Goal: Task Accomplishment & Management: Use online tool/utility

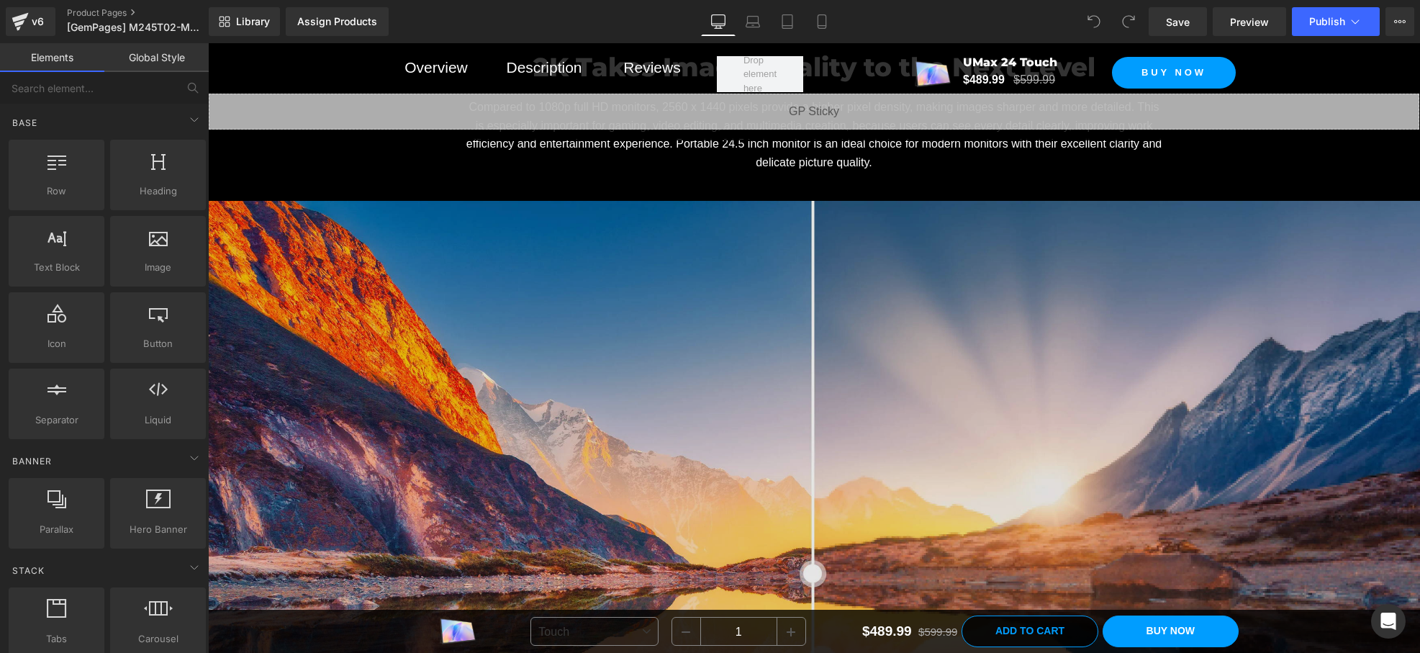
scroll to position [4720, 0]
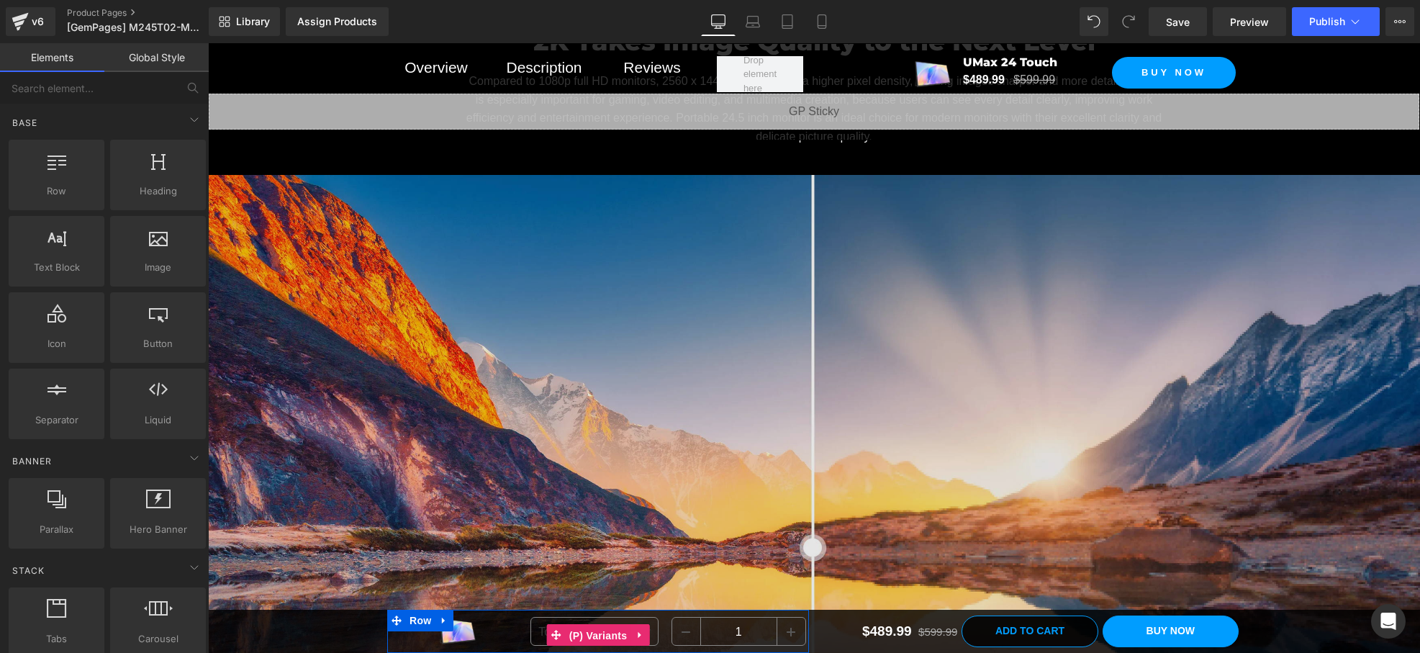
drag, startPoint x: 590, startPoint y: 636, endPoint x: 361, endPoint y: 567, distance: 239.1
click at [590, 636] on span "(P) Variants" at bounding box center [599, 636] width 66 height 22
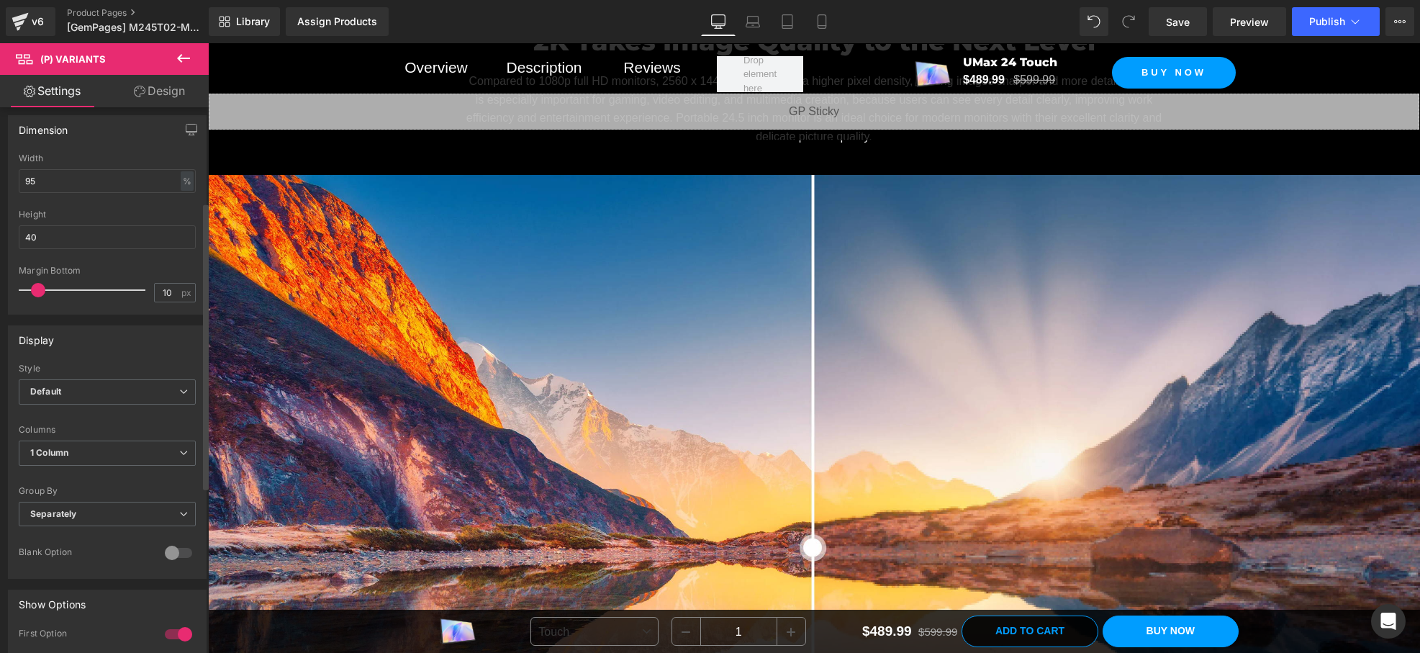
scroll to position [497, 0]
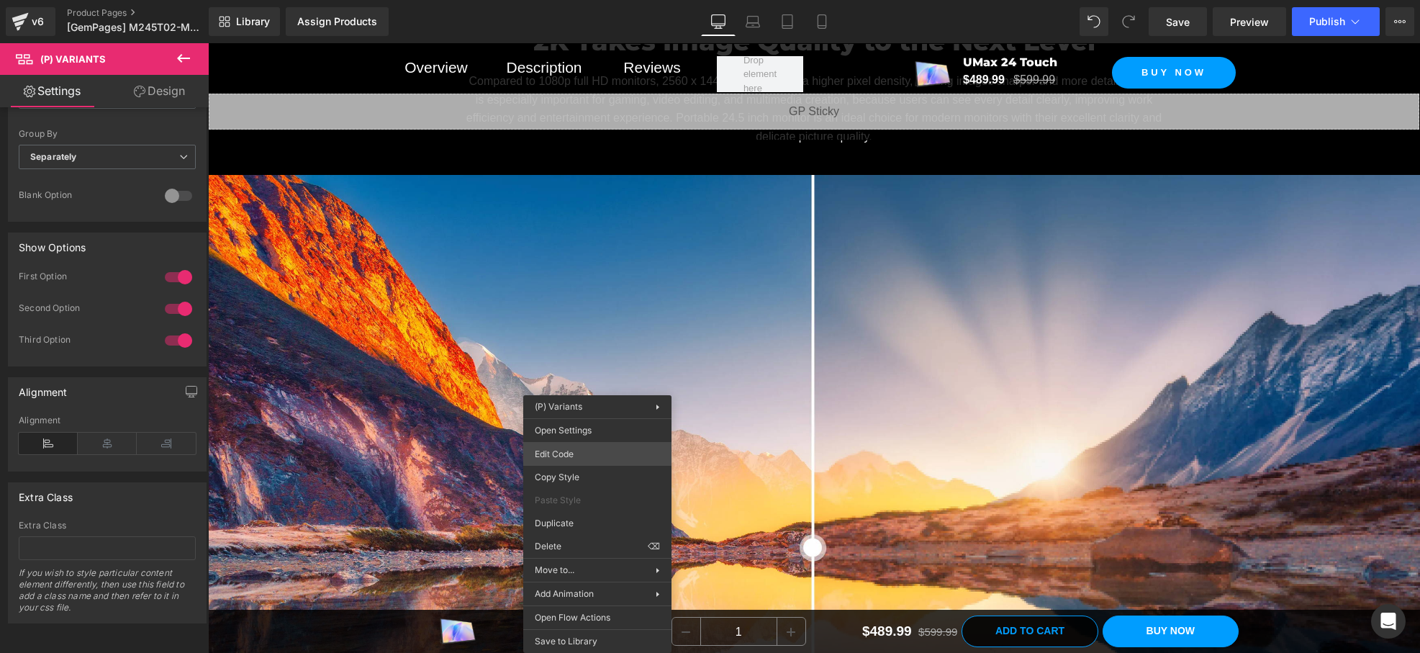
click at [574, 0] on div "(P) Variants You are previewing how the will restyle your page. You can not edi…" at bounding box center [710, 0] width 1420 height 0
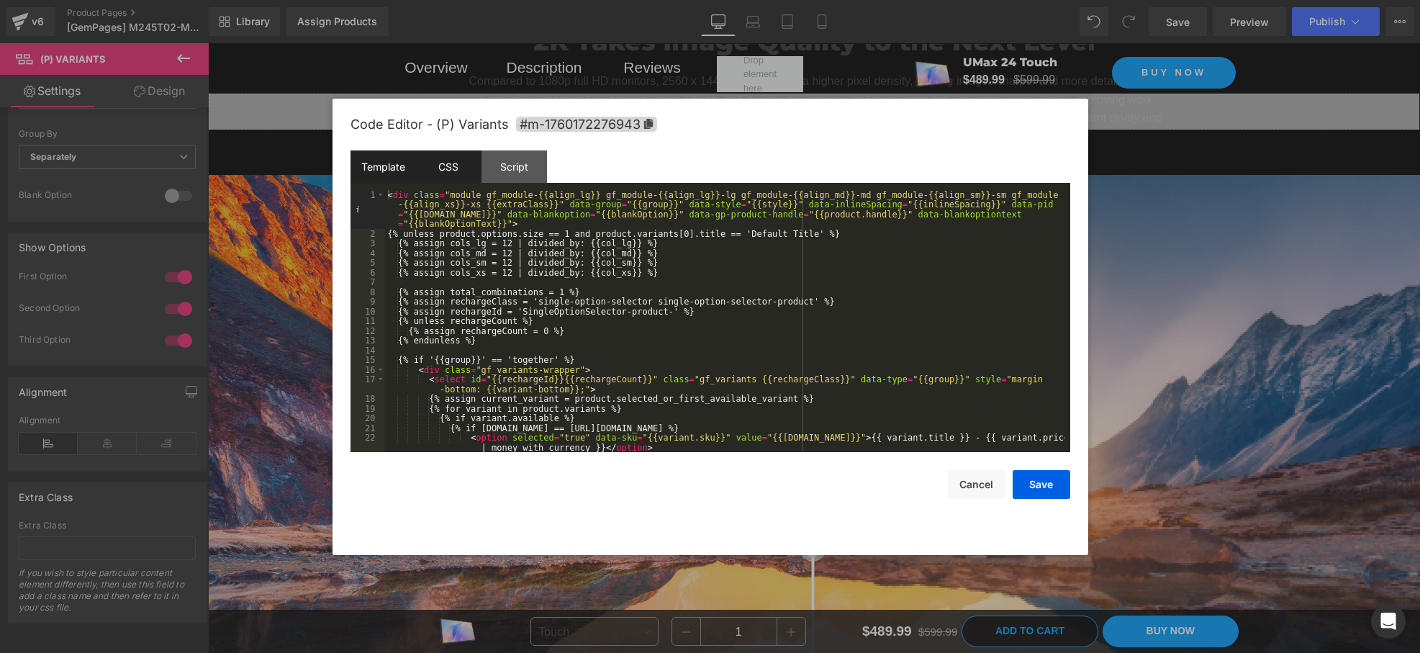
click at [452, 168] on div "CSS" at bounding box center [449, 166] width 66 height 32
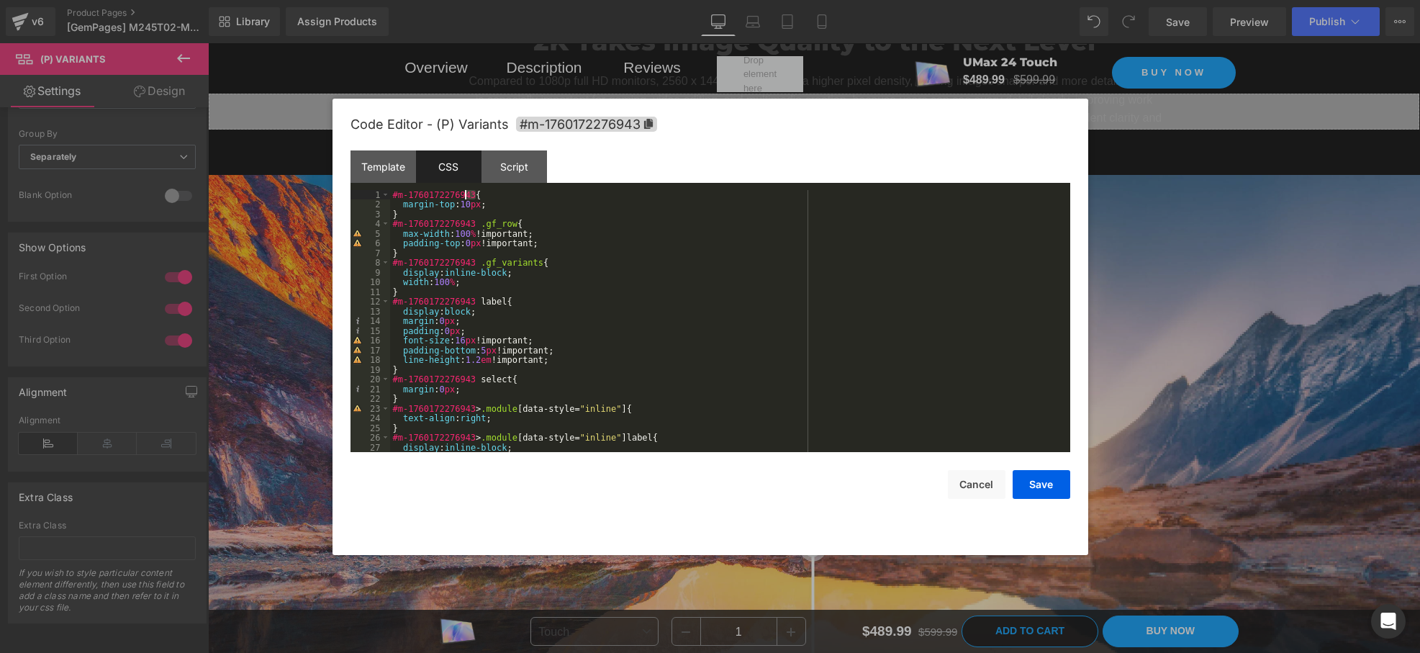
drag, startPoint x: 474, startPoint y: 196, endPoint x: 275, endPoint y: 194, distance: 199.4
click at [276, 194] on body "(P) Variants You are previewing how the will restyle your page. You can not edi…" at bounding box center [710, 326] width 1420 height 653
click at [390, 197] on div "#m-1760172276943 { margin-top : 10 px ; } #m-1760172276943 .gf_row { max-width …" at bounding box center [727, 331] width 675 height 282
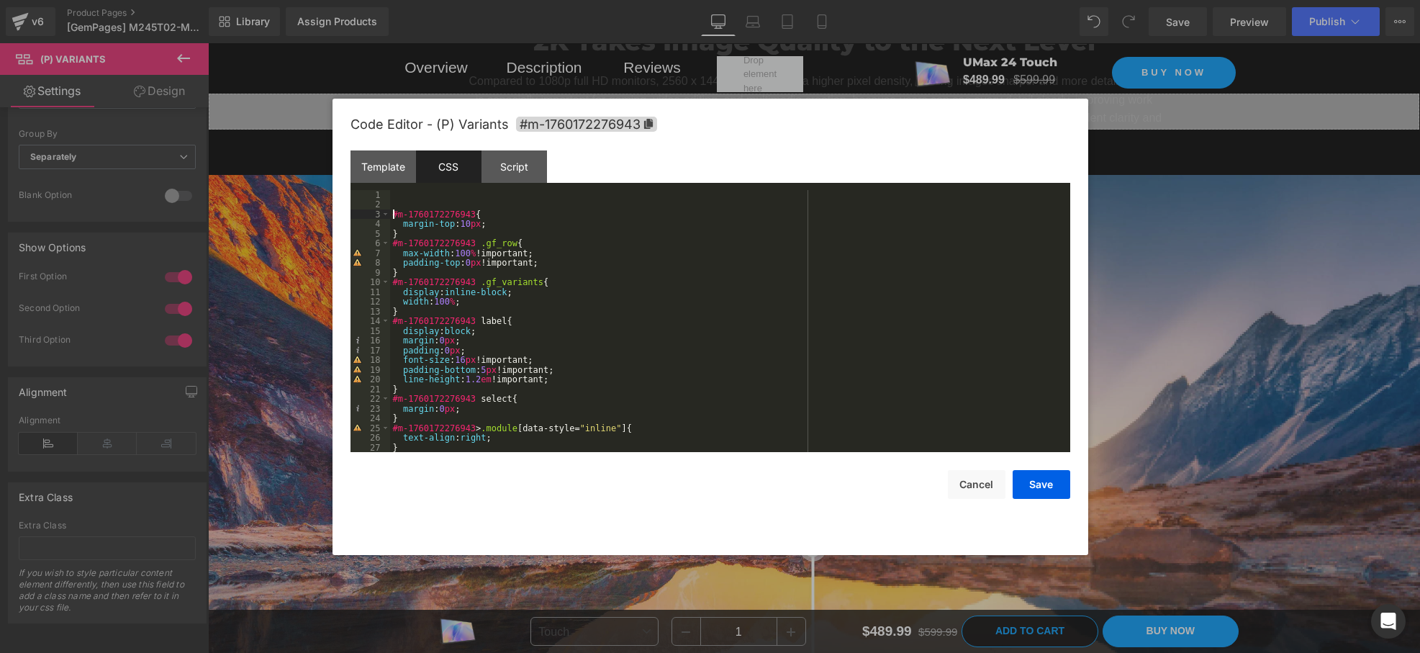
click at [405, 194] on div "#m-1760172276943 { margin-top : 10 px ; } #m-1760172276943 .gf_row { max-width …" at bounding box center [727, 331] width 675 height 282
paste textarea
type textarea "d"
type textarea "slect"
type textarea "e"
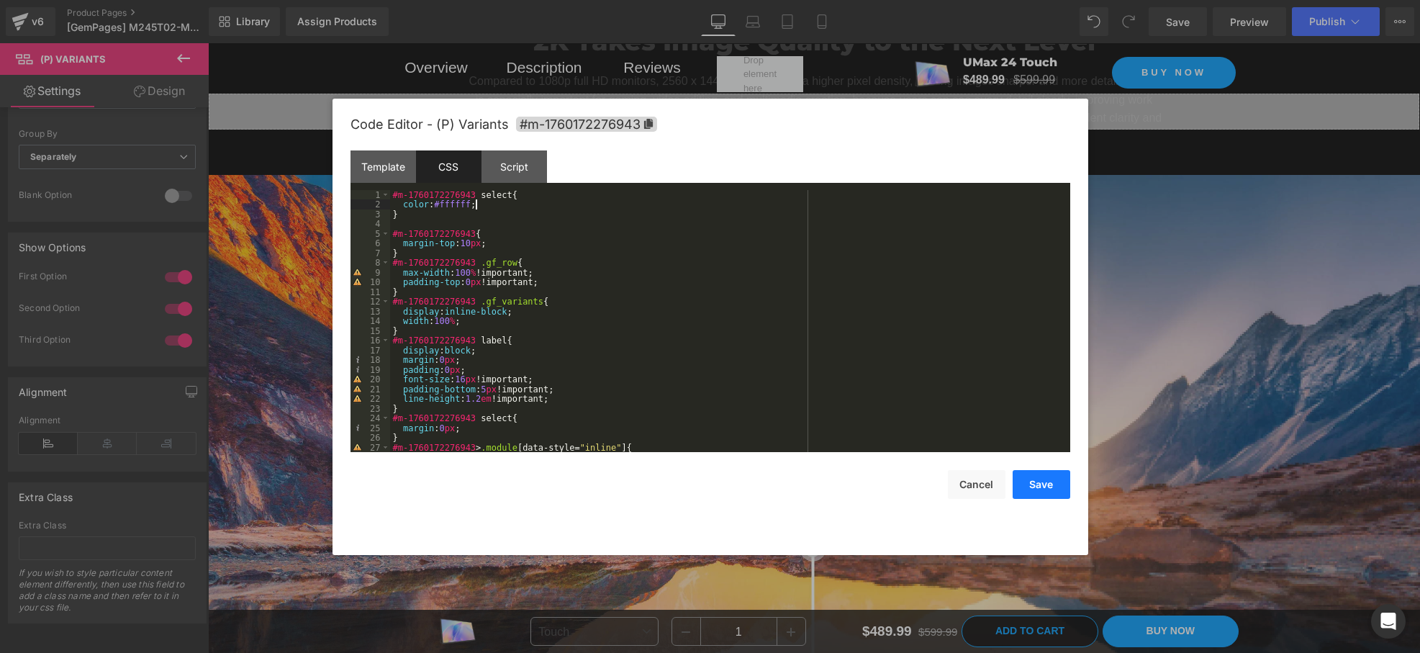
click at [1045, 492] on button "Save" at bounding box center [1042, 484] width 58 height 29
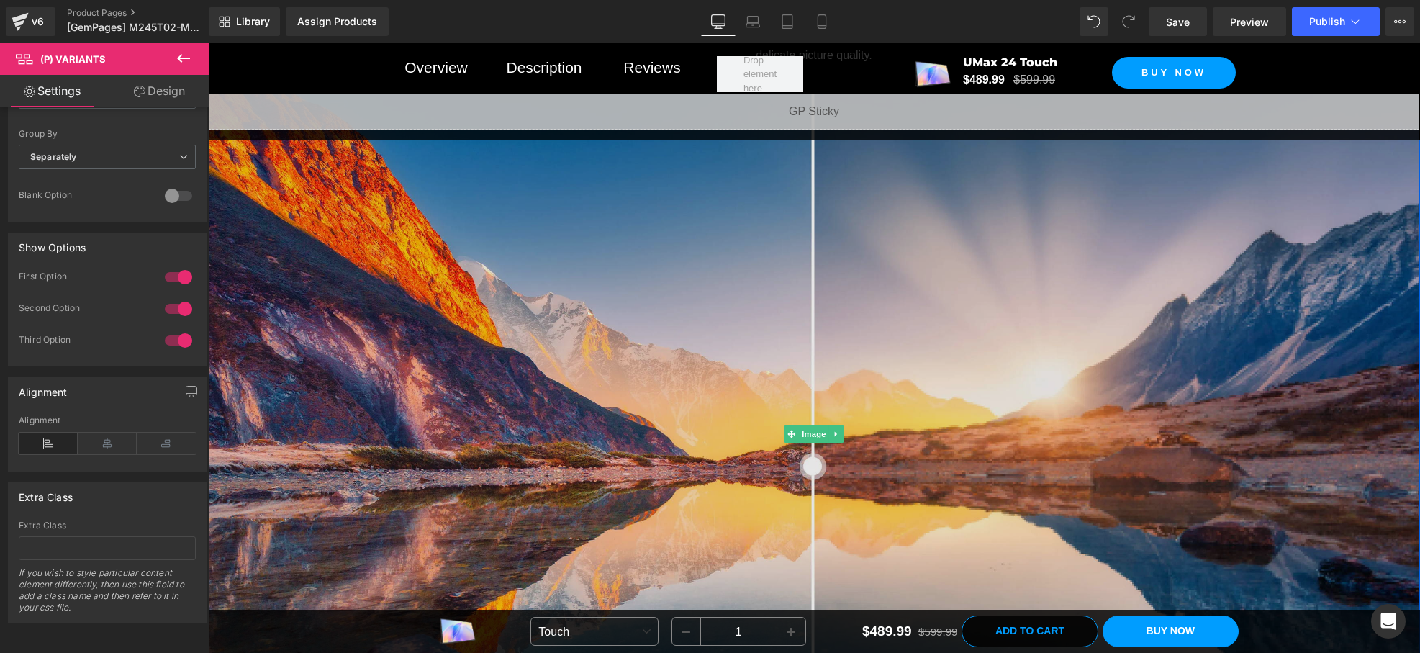
scroll to position [4803, 0]
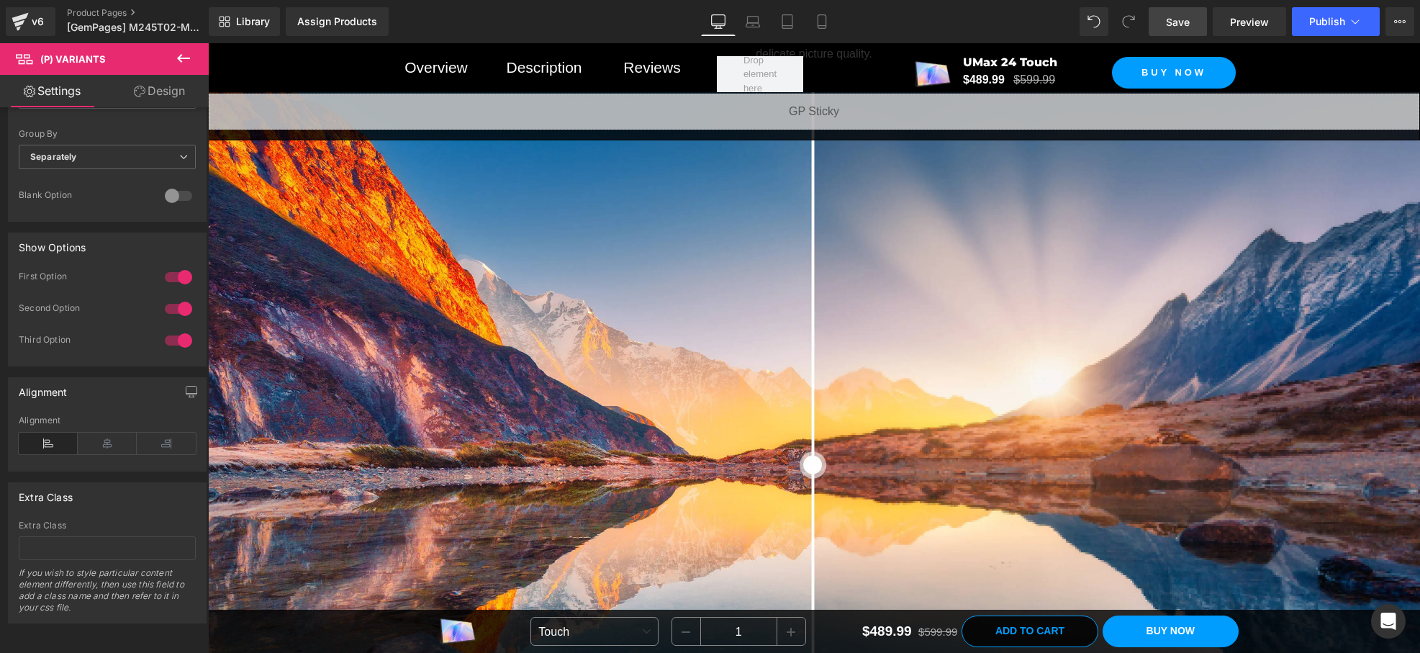
click at [1168, 27] on span "Save" at bounding box center [1178, 21] width 24 height 15
click at [1180, 20] on span "Save" at bounding box center [1178, 21] width 24 height 15
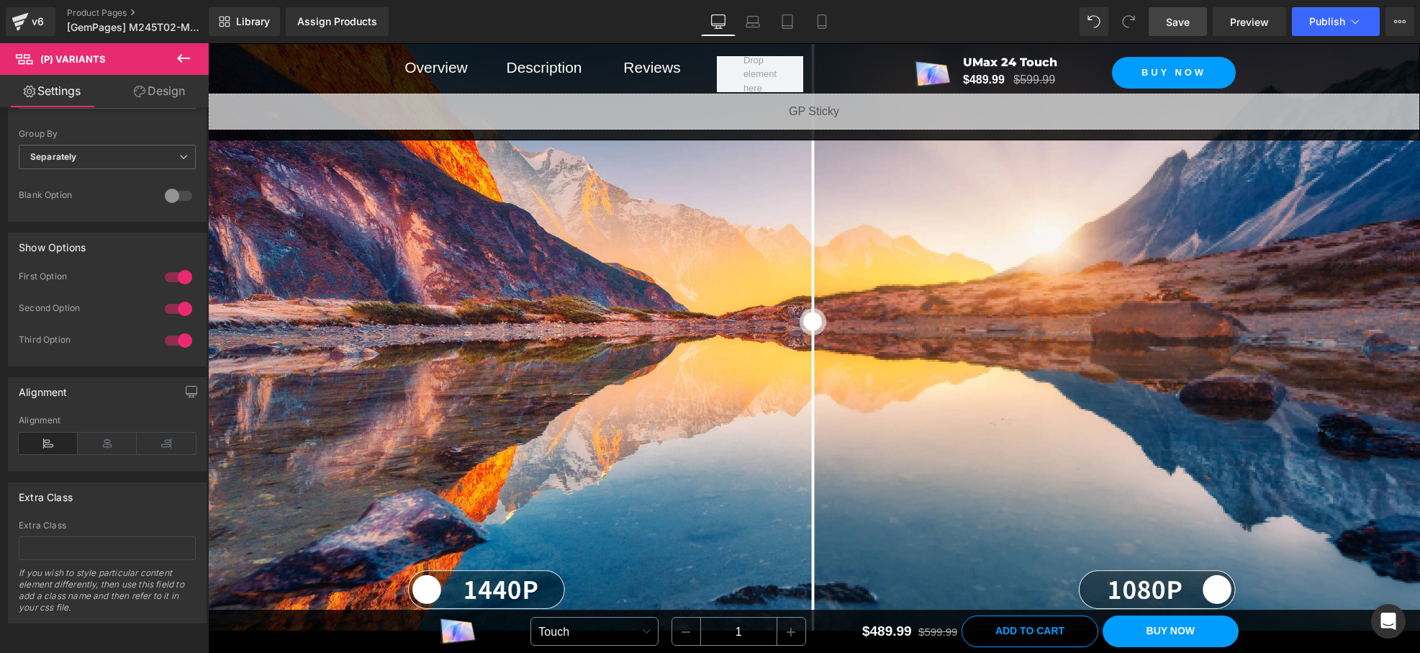
scroll to position [4957, 0]
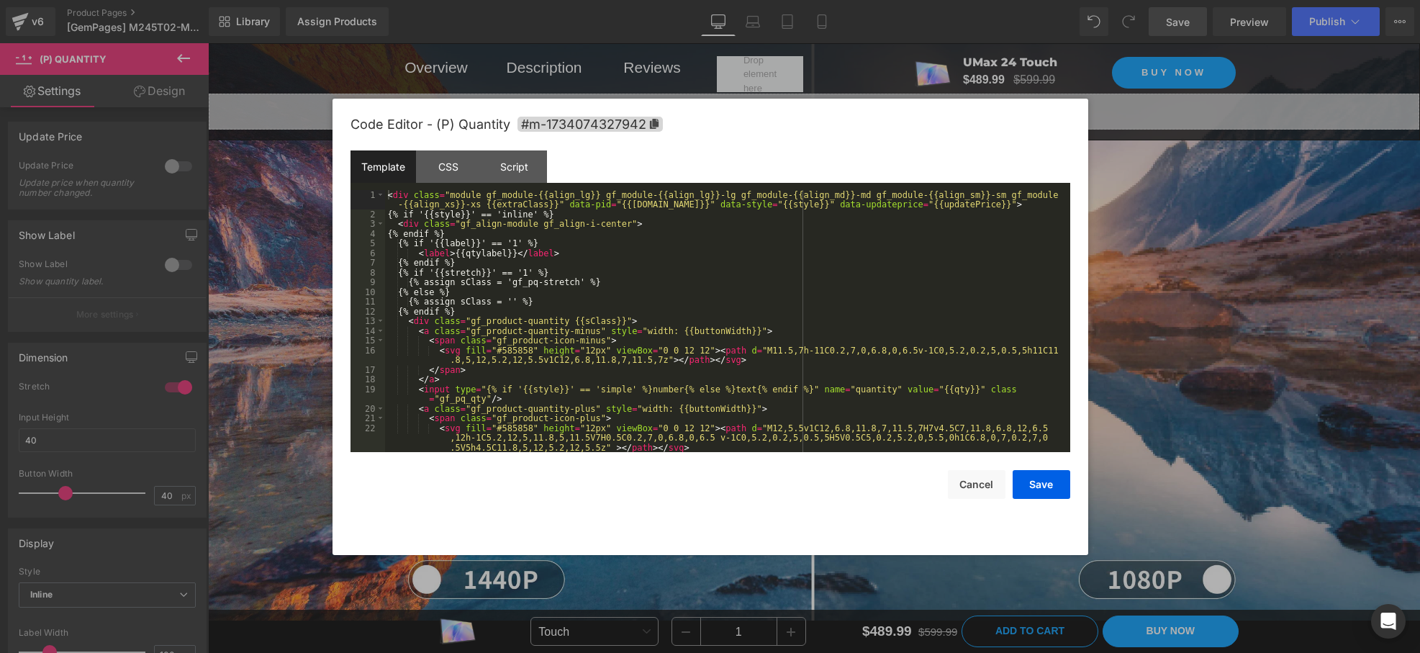
click at [729, 0] on div "(P) Variants You are previewing how the will restyle your page. You can not edi…" at bounding box center [710, 0] width 1420 height 0
click at [456, 179] on div "CSS" at bounding box center [449, 166] width 66 height 32
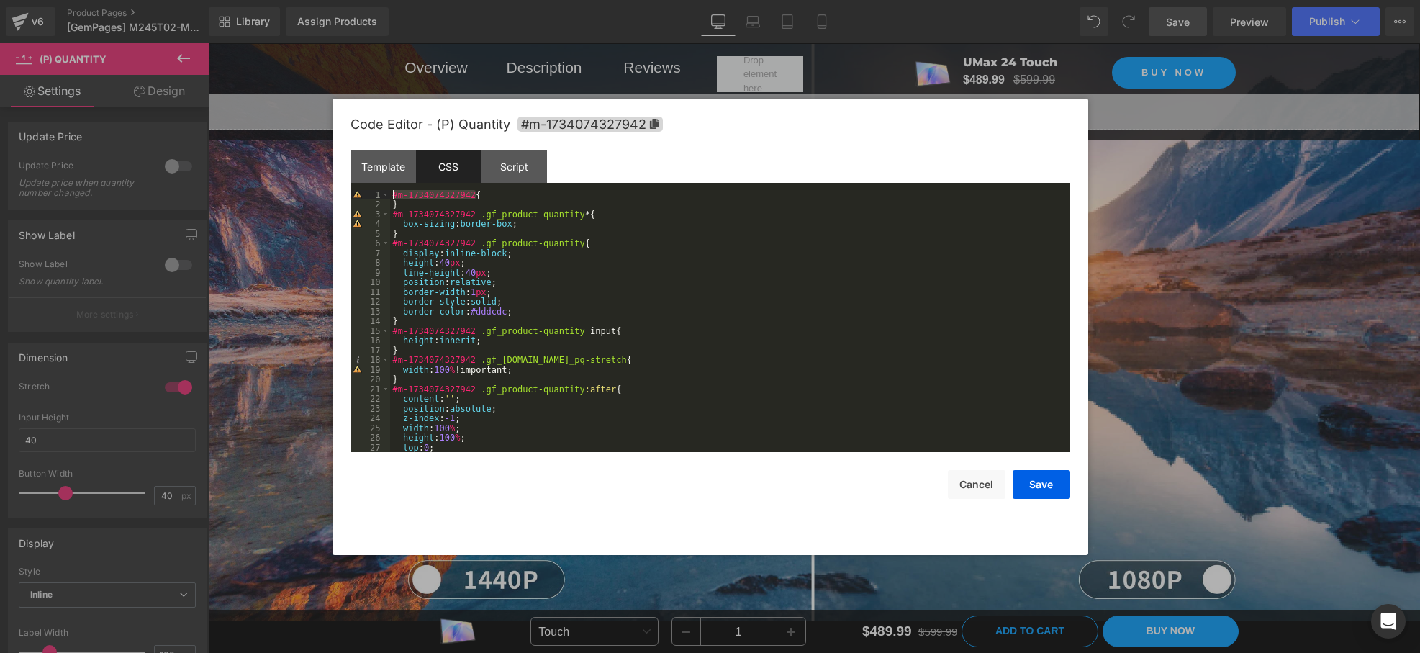
drag, startPoint x: 477, startPoint y: 192, endPoint x: 305, endPoint y: 192, distance: 172.1
click at [305, 192] on body "(P) Variants You are previewing how the will restyle your page. You can not edi…" at bounding box center [710, 326] width 1420 height 653
click at [392, 194] on div "#m-1734074327942 { } #m-1734074327942 .gf_product-quantity * { box-sizing : bor…" at bounding box center [727, 331] width 675 height 282
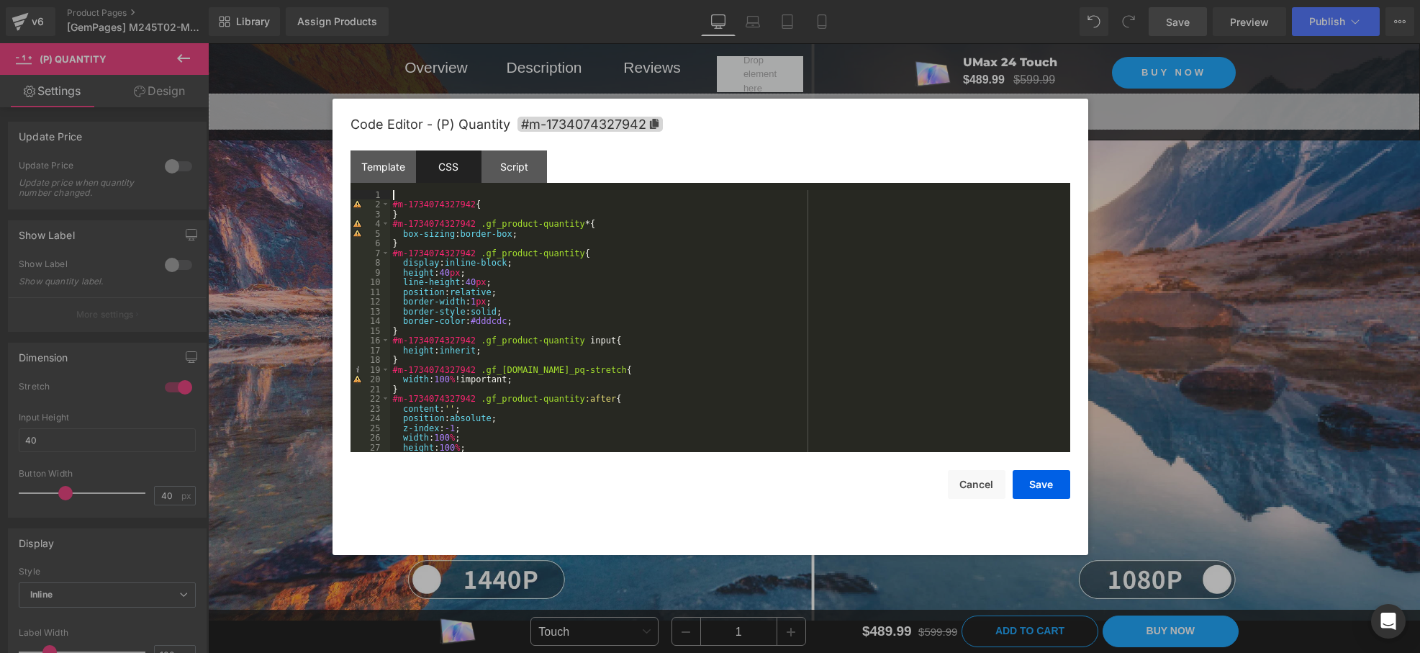
click at [405, 194] on div "#m-1734074327942 { } #m-1734074327942 .gf_product-quantity * { box-sizing : bor…" at bounding box center [727, 331] width 675 height 282
paste textarea
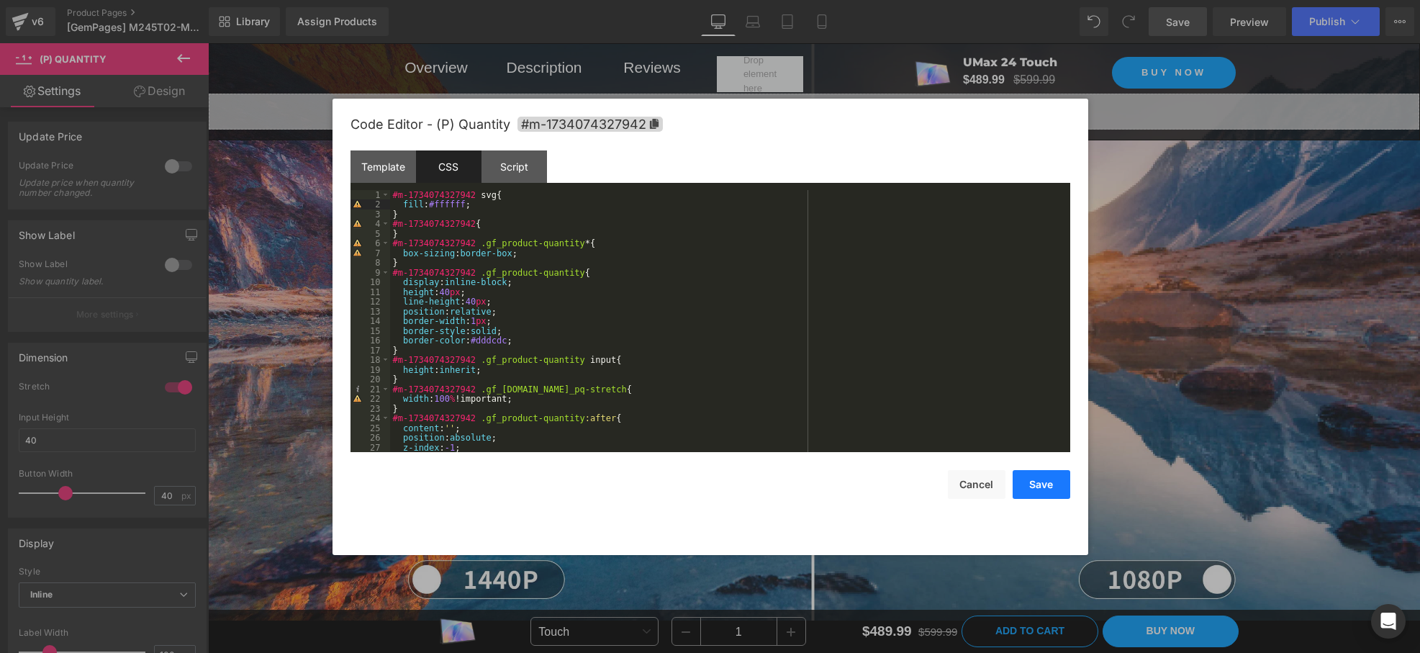
click at [1047, 486] on button "Save" at bounding box center [1042, 484] width 58 height 29
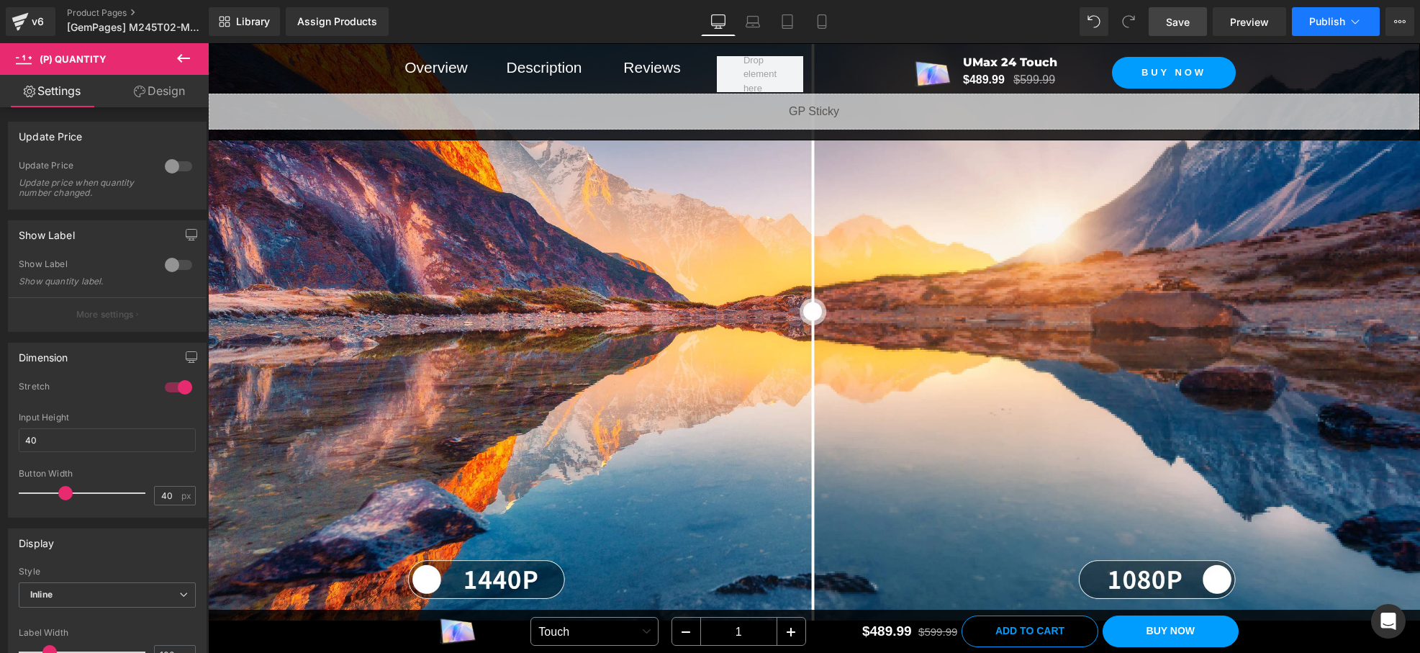
click at [1342, 36] on div "Library Assign Products Product Preview No product match your search. Please tr…" at bounding box center [815, 21] width 1212 height 43
click at [1342, 27] on span "Publish" at bounding box center [1328, 22] width 36 height 12
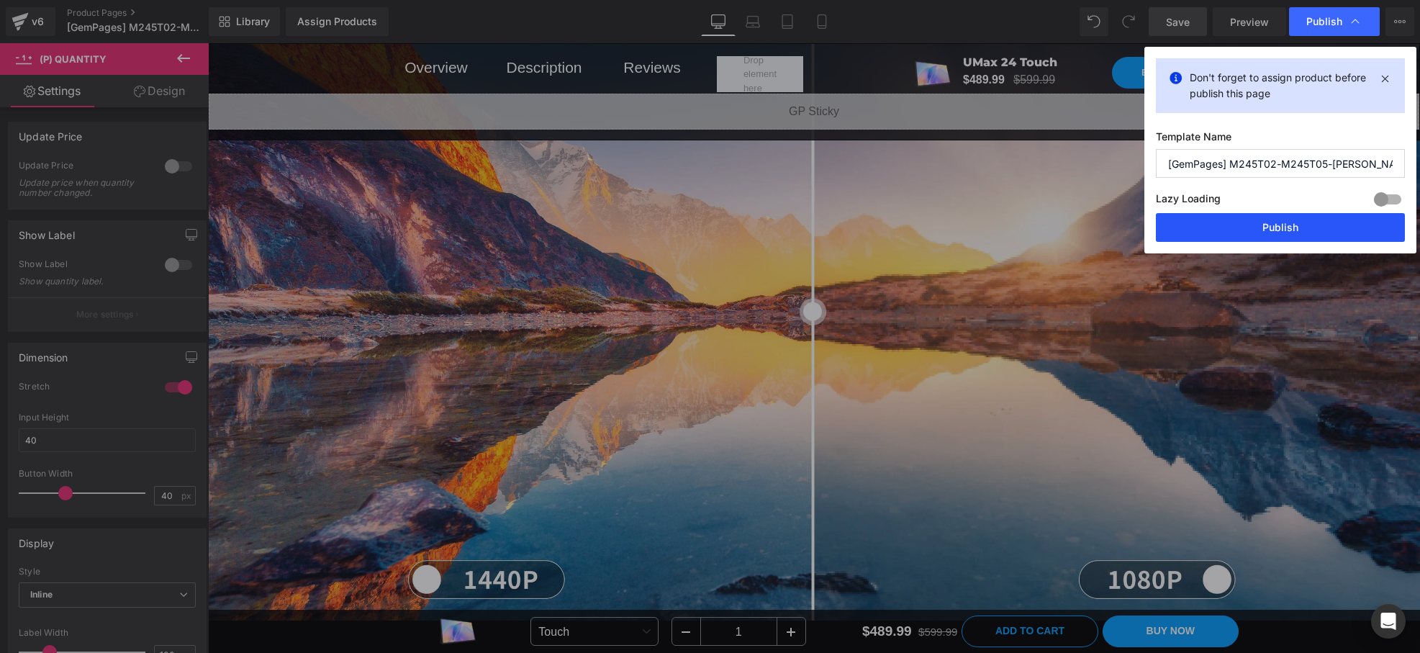
click at [1297, 240] on button "Publish" at bounding box center [1280, 227] width 249 height 29
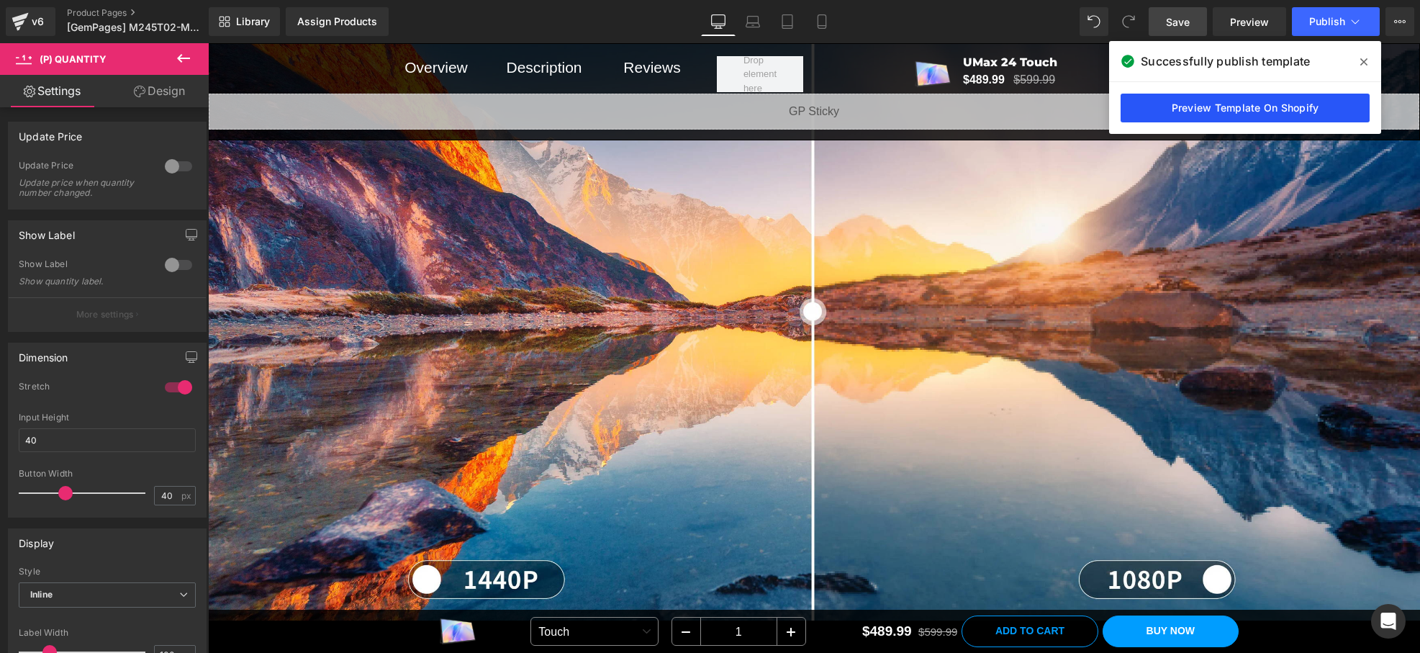
click at [1236, 112] on link "Preview Template On Shopify" at bounding box center [1245, 108] width 249 height 29
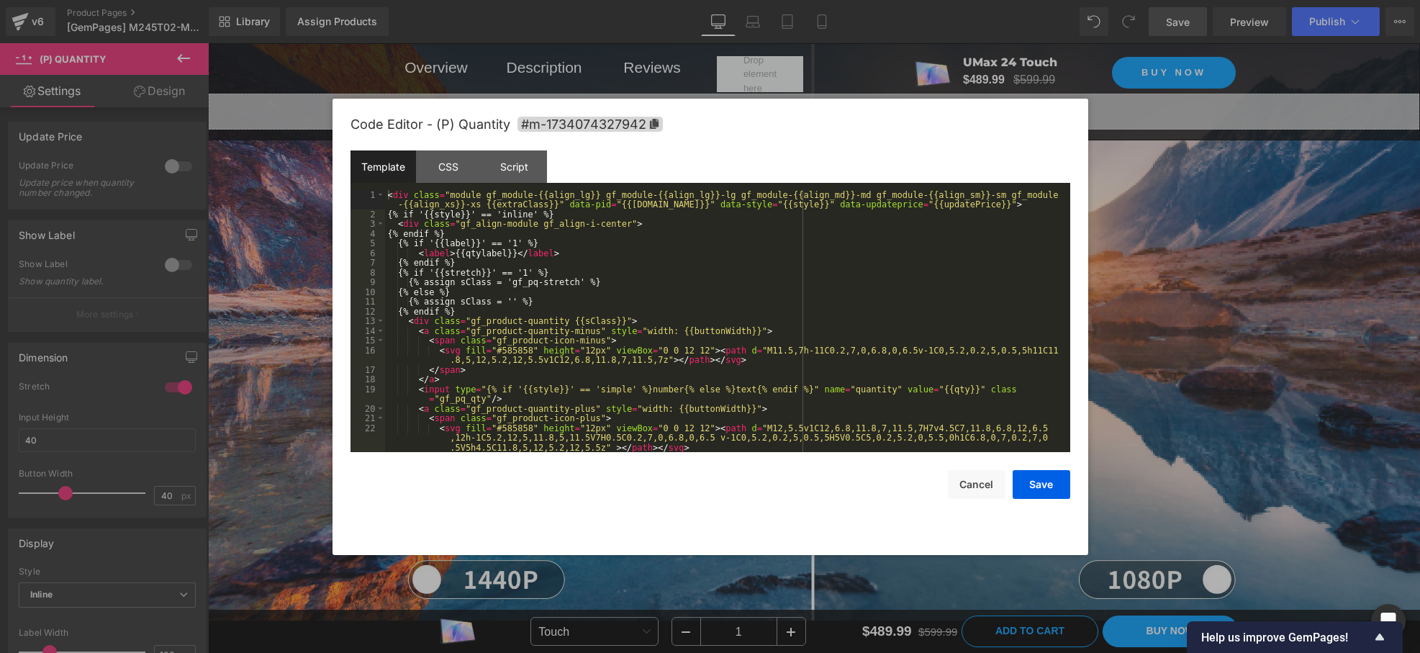
click at [713, 0] on div "(P) Variants You are previewing how the will restyle your page. You can not edi…" at bounding box center [710, 0] width 1420 height 0
click at [465, 165] on div "CSS" at bounding box center [449, 166] width 66 height 32
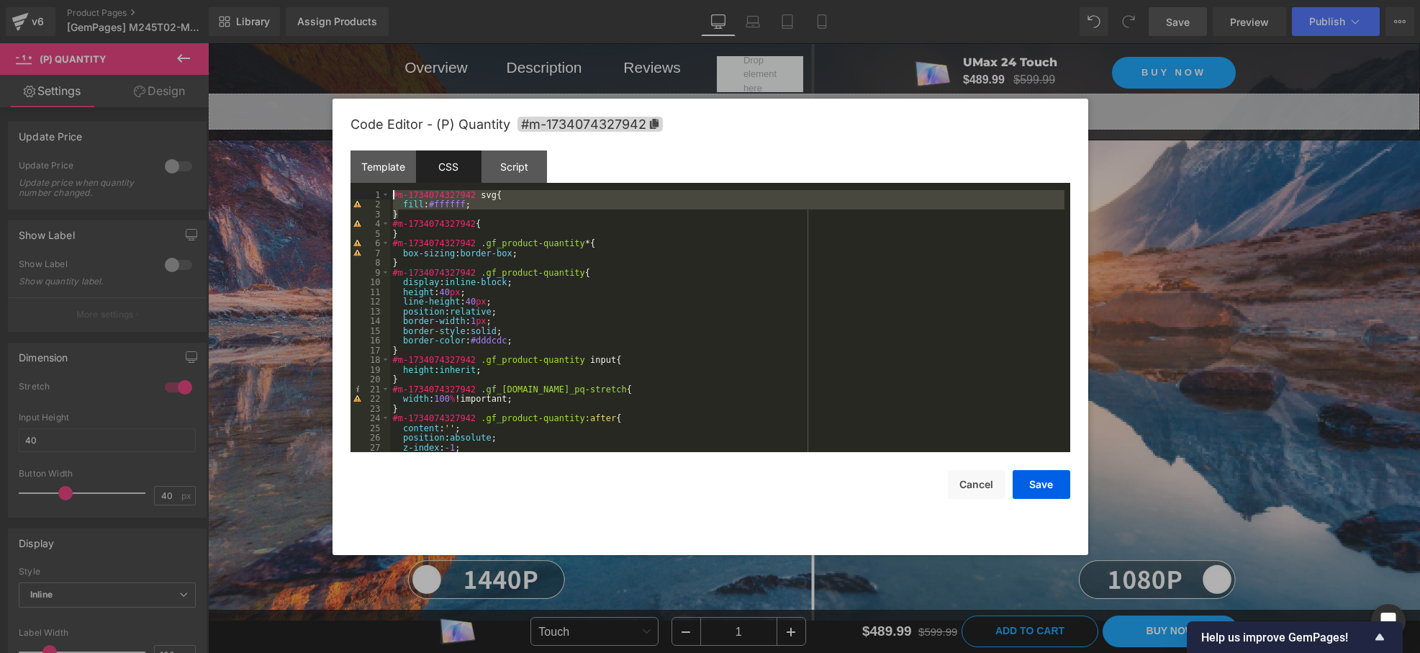
drag, startPoint x: 409, startPoint y: 212, endPoint x: 361, endPoint y: 191, distance: 51.9
click at [361, 191] on pre "1 2 3 4 5 6 7 8 9 10 11 12 13 14 15 16 17 18 19 20 21 22 23 24 25 26 27 28 #m-1…" at bounding box center [711, 321] width 720 height 263
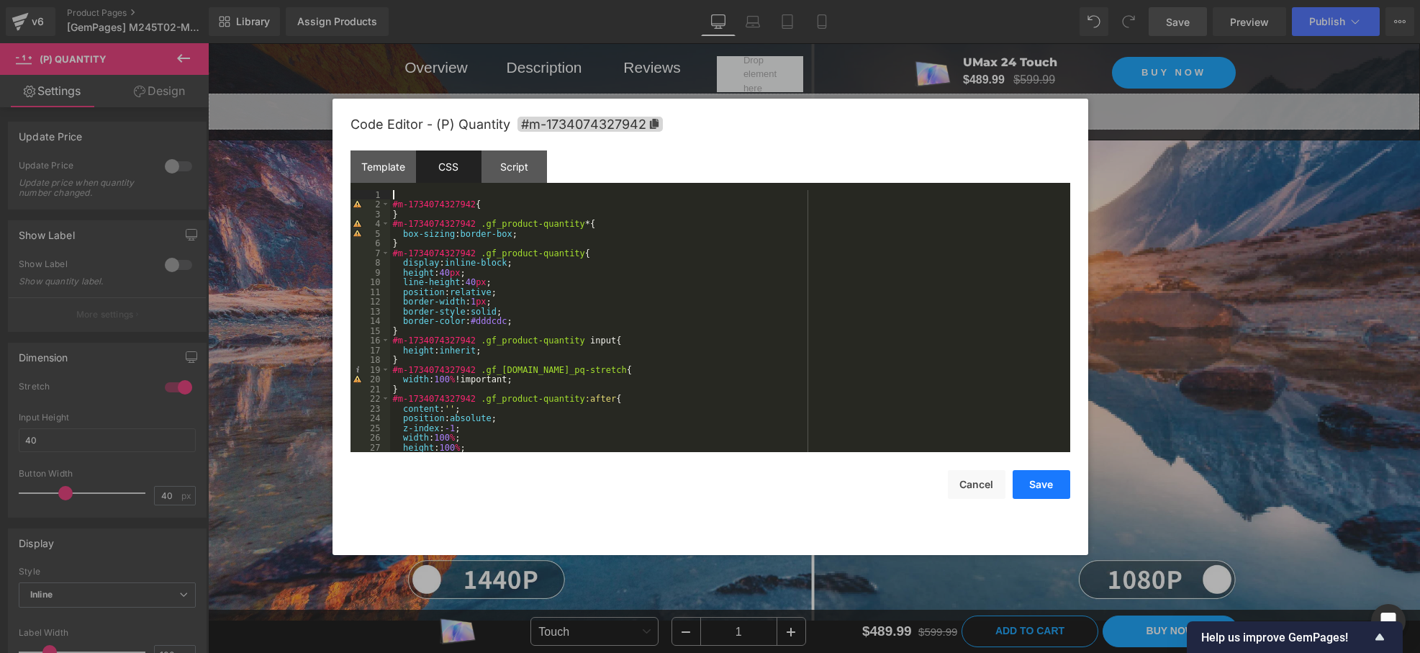
click at [1042, 487] on button "Save" at bounding box center [1042, 484] width 58 height 29
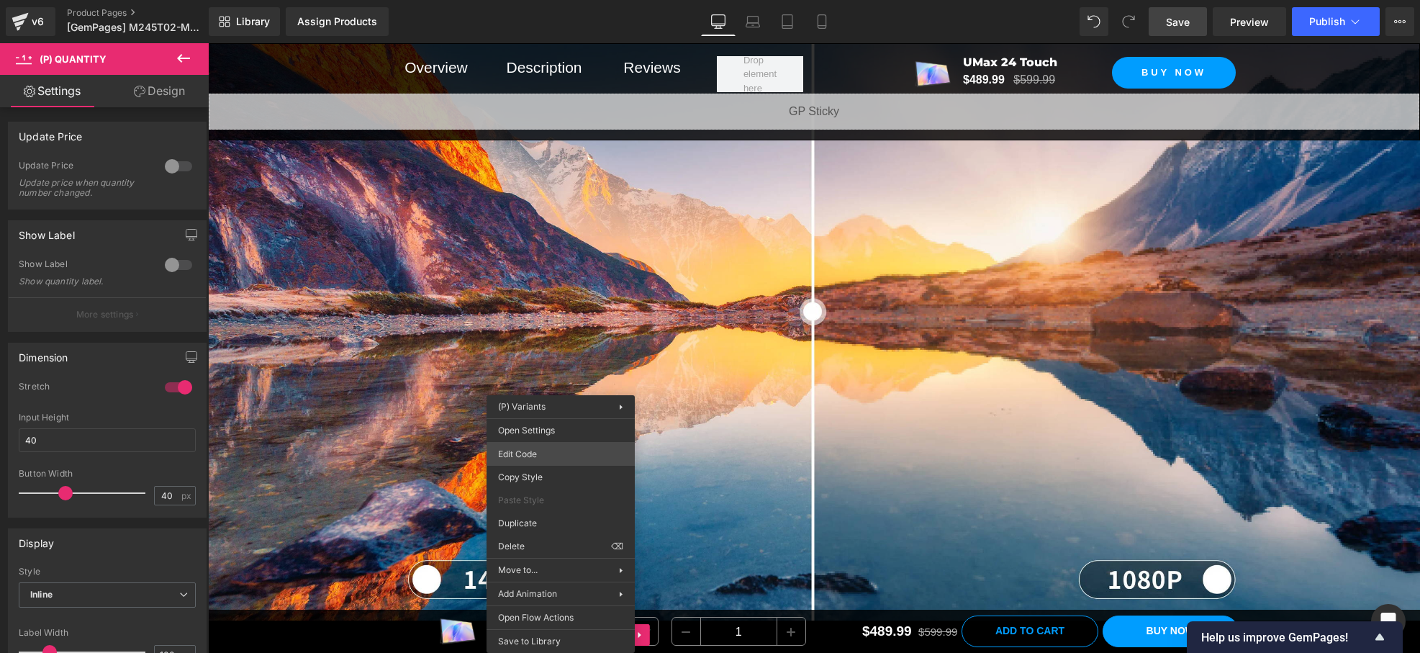
click at [528, 0] on div "(P) Variants You are previewing how the will restyle your page. You can not edi…" at bounding box center [710, 0] width 1420 height 0
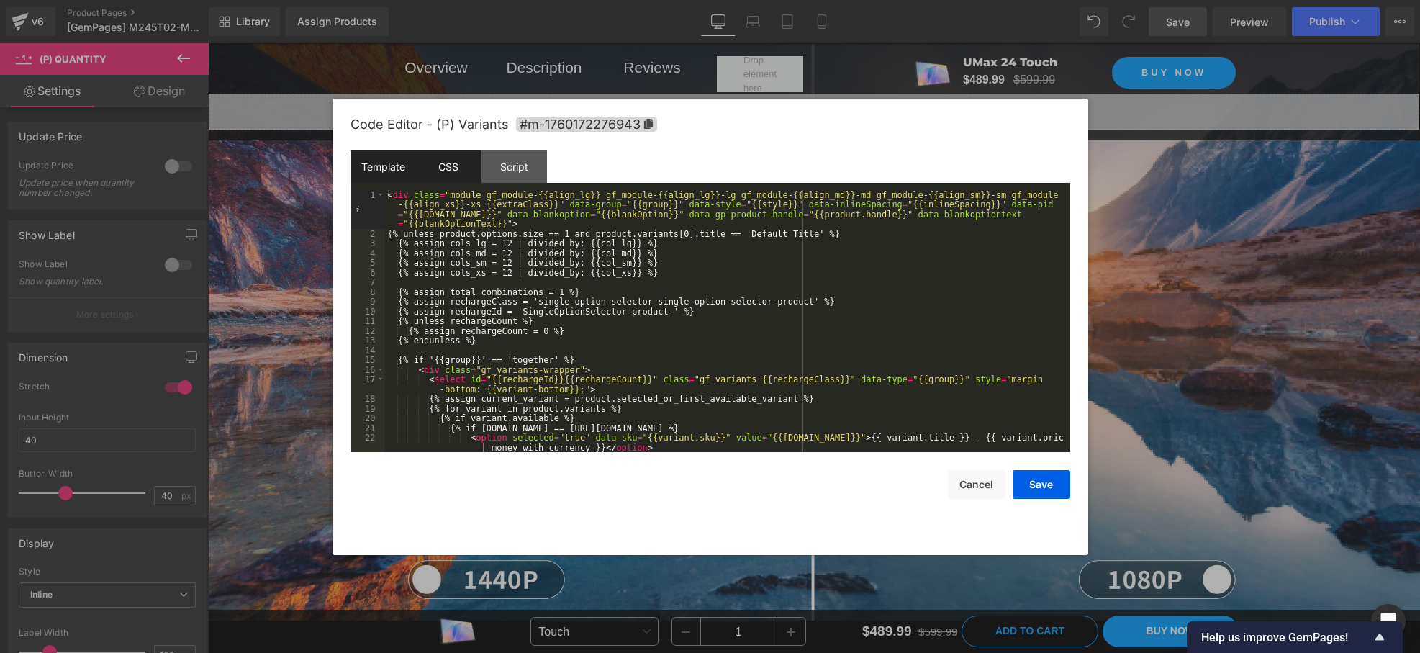
click at [443, 170] on div "CSS" at bounding box center [449, 166] width 66 height 32
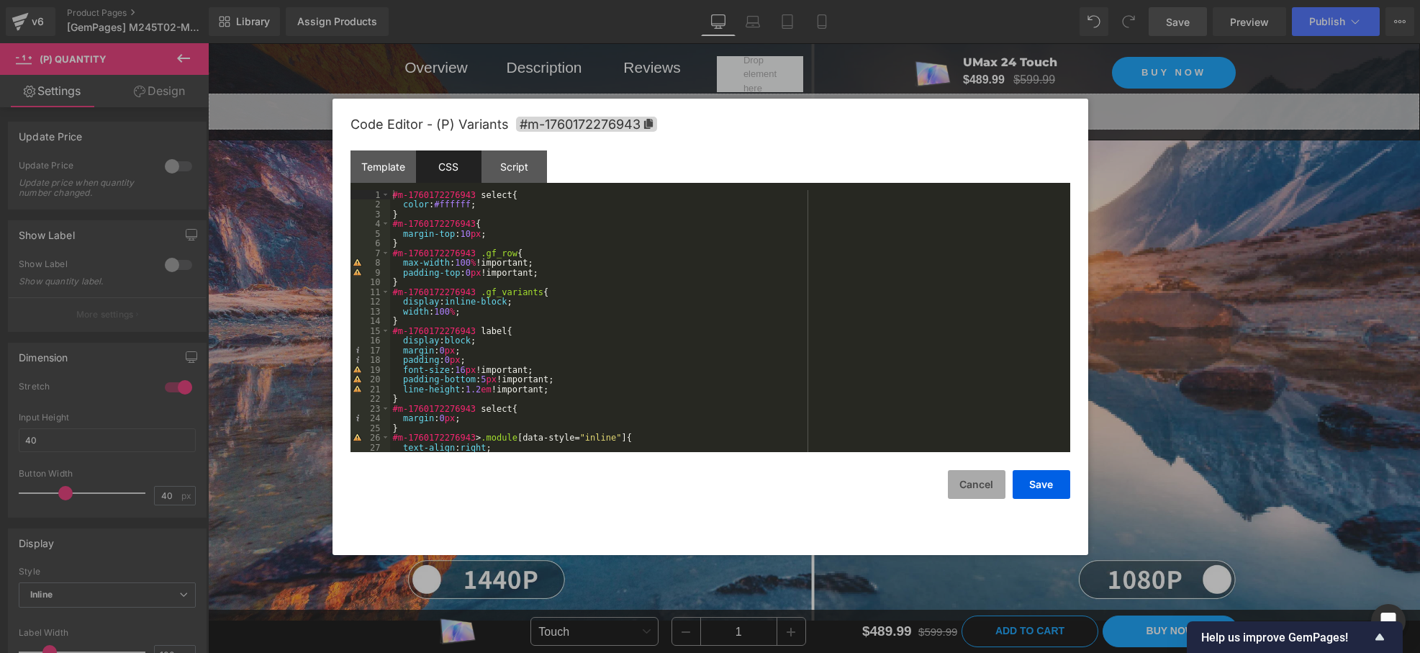
click at [975, 488] on button "Cancel" at bounding box center [977, 484] width 58 height 29
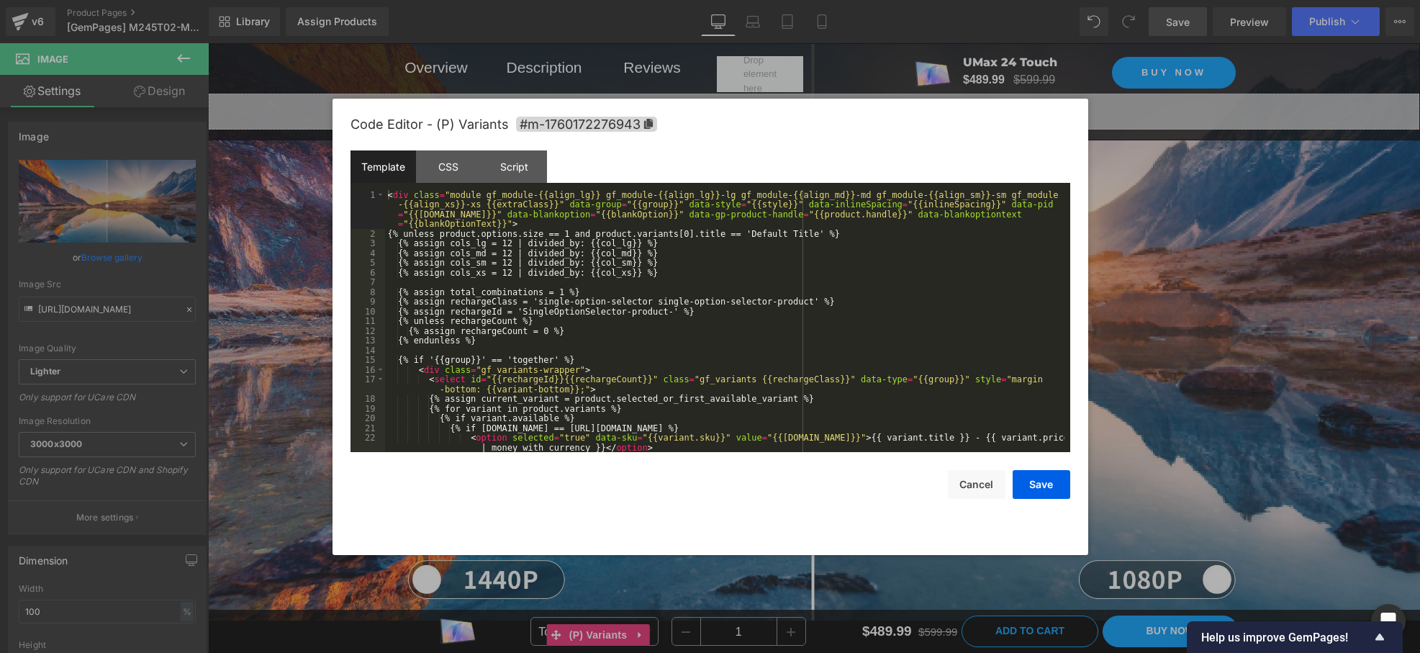
click at [562, 0] on div "(P) Variants You are previewing how the will restyle your page. You can not edi…" at bounding box center [710, 0] width 1420 height 0
click at [474, 160] on div "CSS" at bounding box center [449, 166] width 66 height 32
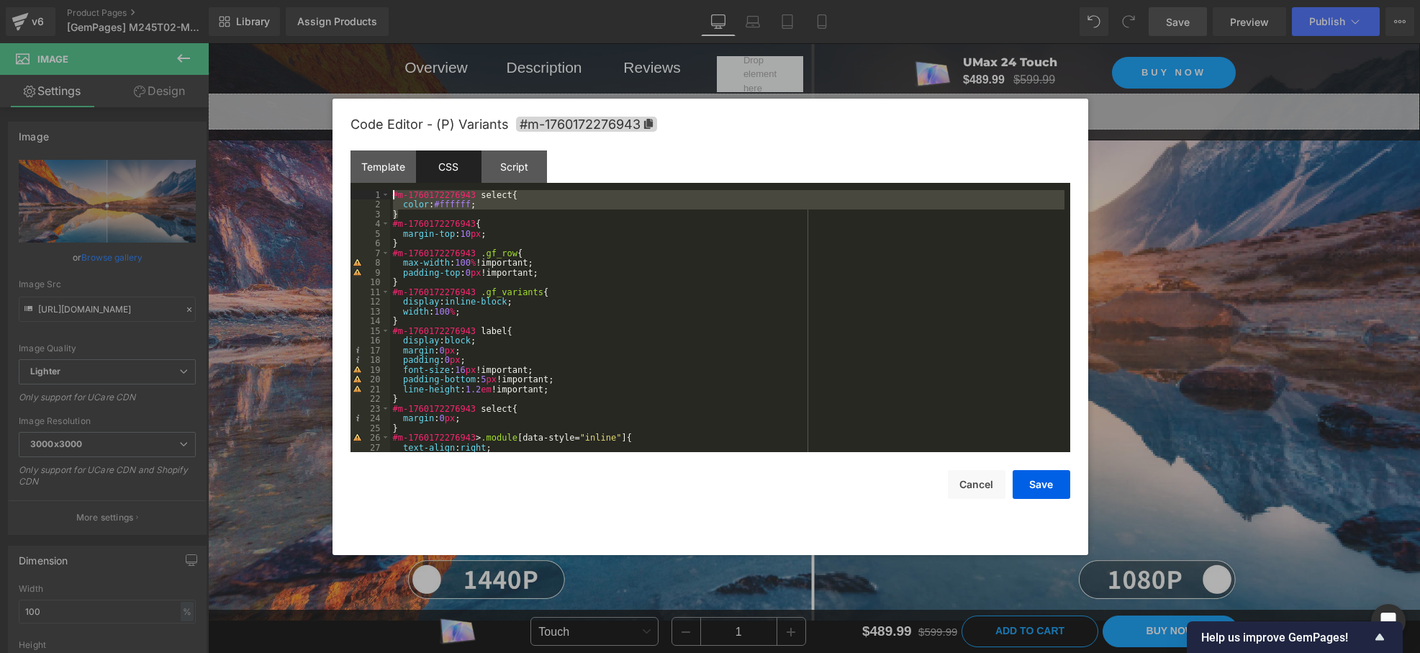
drag, startPoint x: 402, startPoint y: 213, endPoint x: 351, endPoint y: 189, distance: 56.7
click at [351, 189] on div "Template CSS Script Data 1 2 3 4 5 6 7 8 9 10 11 12 13 14 15 16 17 18 19 20 21 …" at bounding box center [711, 301] width 720 height 302
